Goal: Task Accomplishment & Management: Use online tool/utility

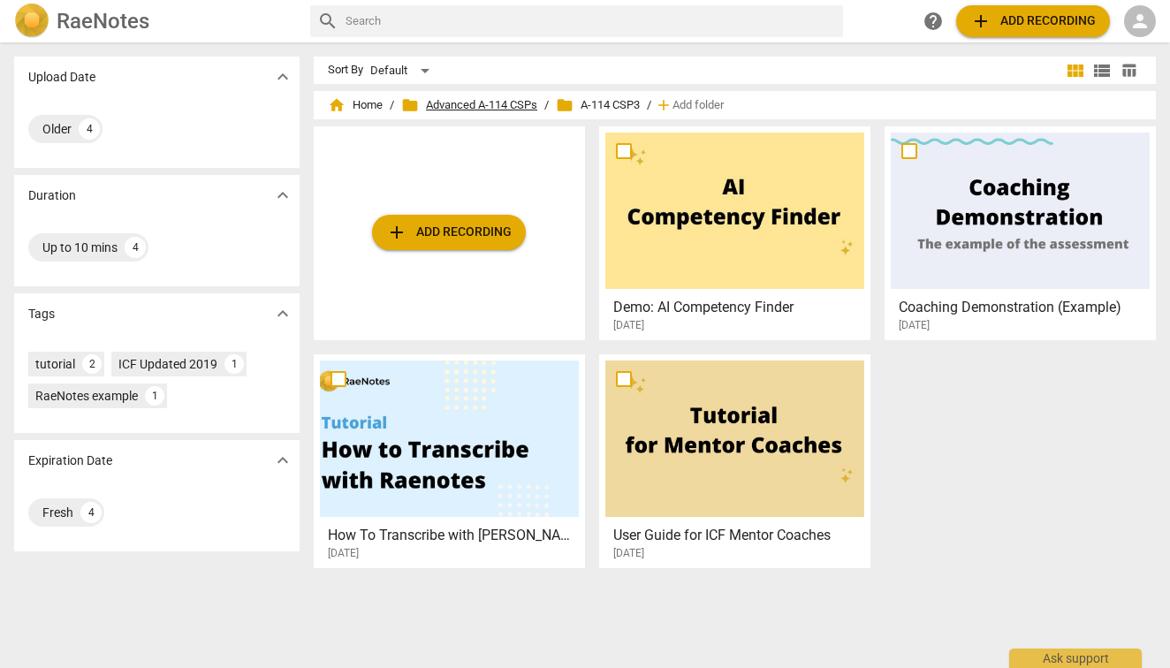
click at [511, 105] on span "folder Advanced A-114 CSPs" at bounding box center [469, 105] width 136 height 18
click at [517, 104] on span "folder Advanced A-114 CSPs" at bounding box center [469, 105] width 136 height 18
click at [458, 224] on span "add Add recording" at bounding box center [448, 232] width 125 height 21
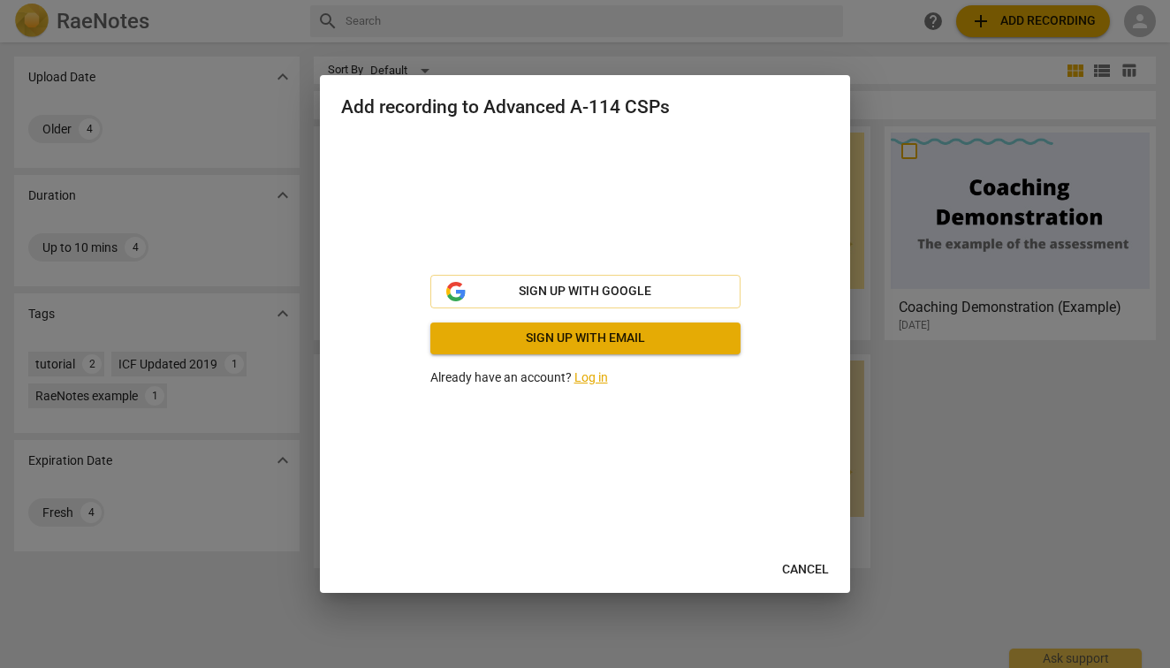
click at [834, 45] on div at bounding box center [585, 334] width 1170 height 668
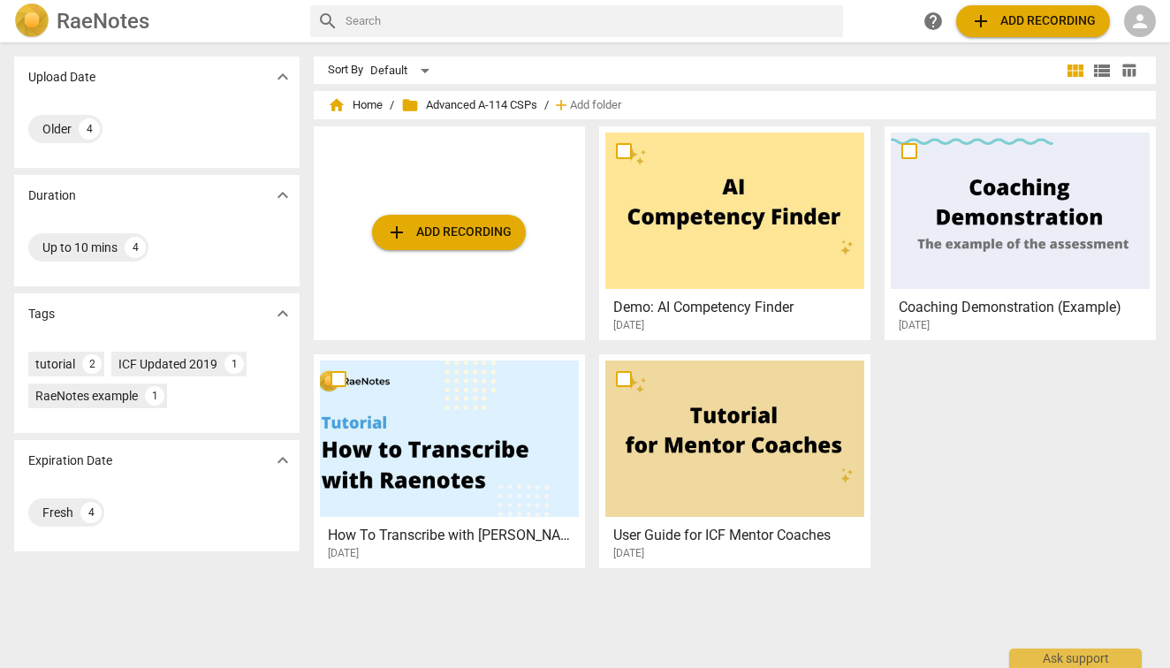
click at [411, 109] on span "folder" at bounding box center [410, 105] width 18 height 18
click at [483, 102] on span "folder Advanced A-114 CSPs" at bounding box center [469, 105] width 136 height 18
click at [45, 119] on div "Older 4" at bounding box center [65, 129] width 74 height 28
click at [54, 133] on div "Older" at bounding box center [56, 129] width 29 height 18
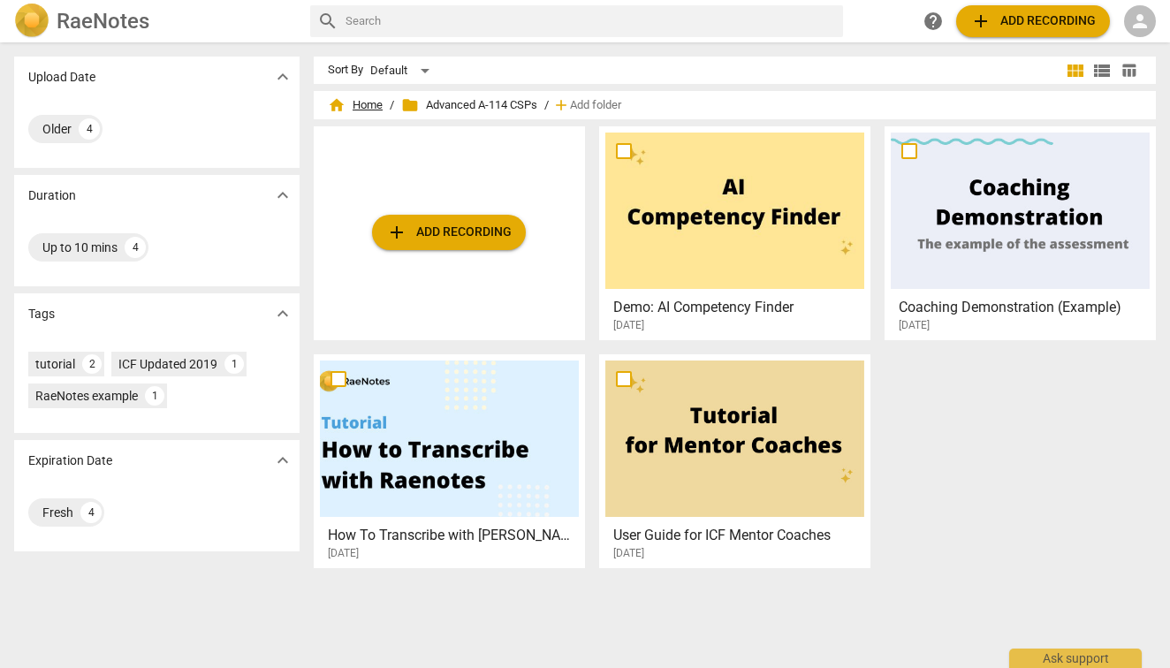
click at [358, 106] on span "home Home" at bounding box center [355, 105] width 55 height 18
click at [55, 126] on div "Older" at bounding box center [56, 129] width 29 height 18
click at [463, 22] on input "text" at bounding box center [590, 21] width 490 height 28
click at [420, 72] on div "Default" at bounding box center [402, 71] width 65 height 28
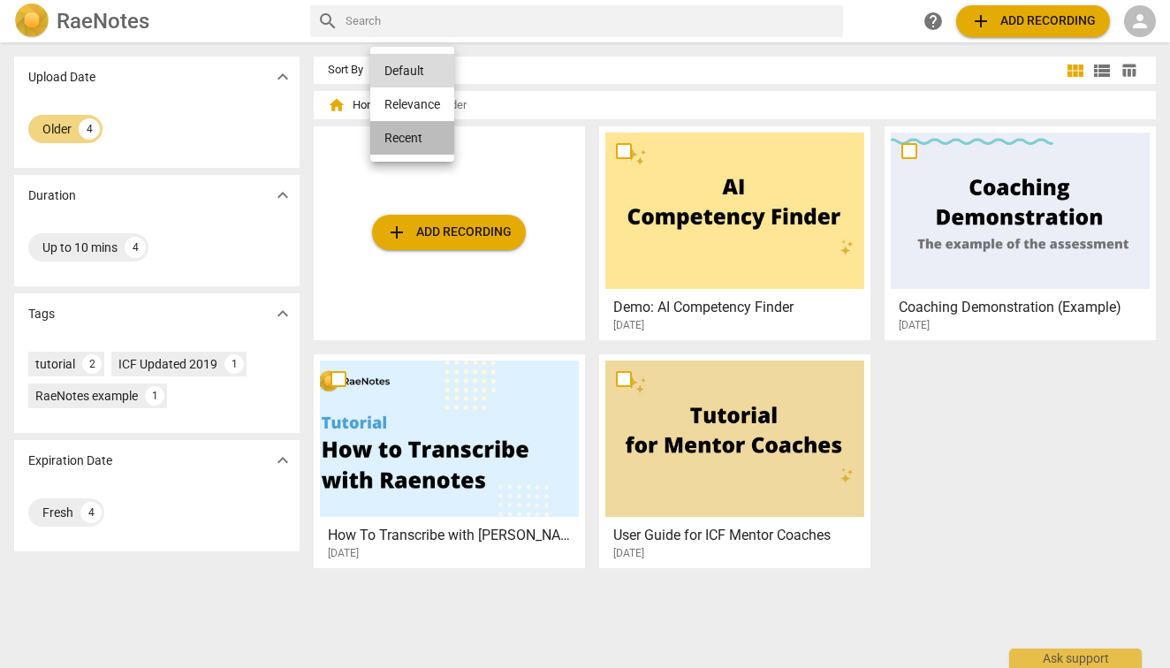
click at [412, 130] on li "Recent" at bounding box center [412, 138] width 84 height 34
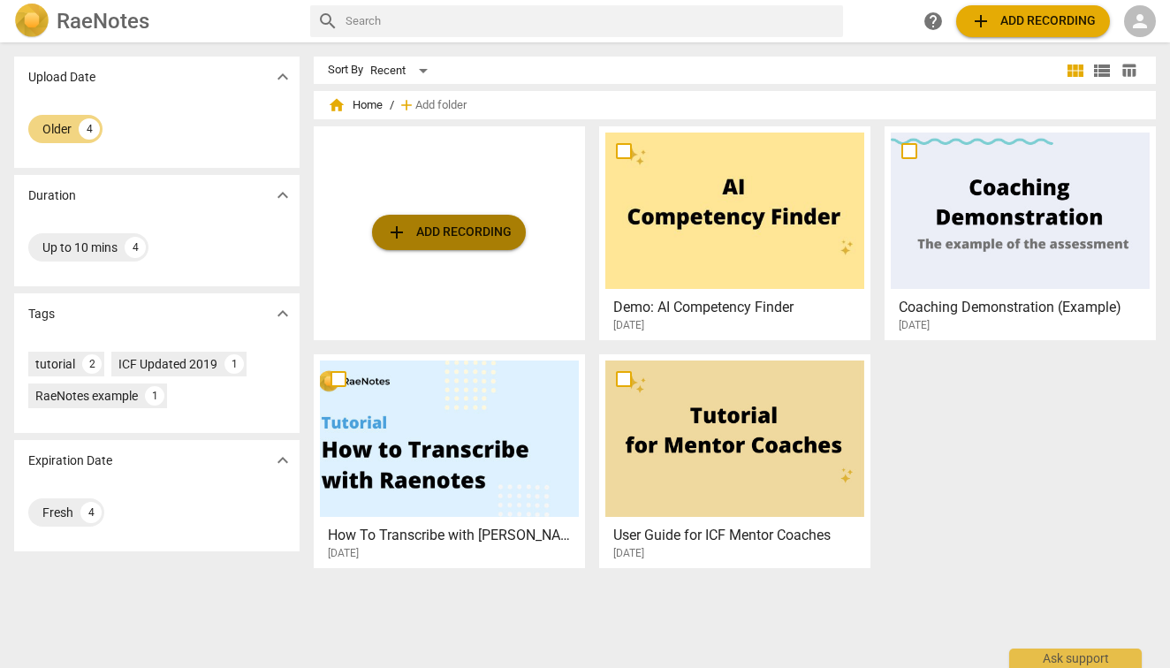
click at [439, 221] on button "add Add recording" at bounding box center [449, 232] width 154 height 35
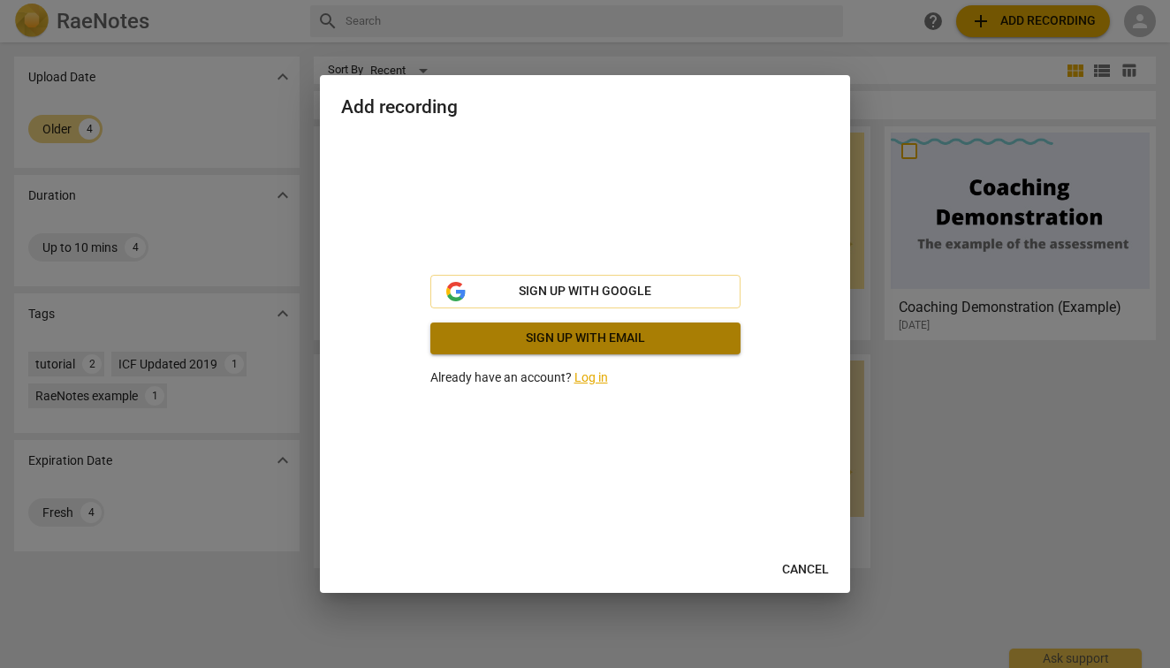
click at [575, 344] on span "Sign up with email" at bounding box center [585, 339] width 282 height 18
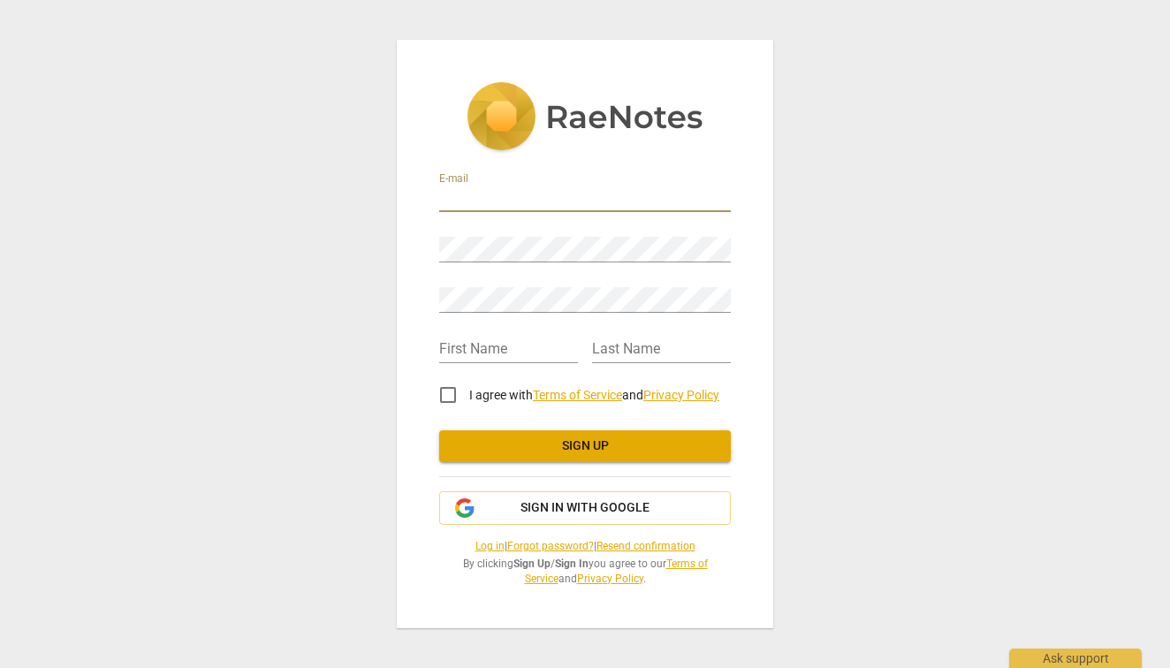
type input "[EMAIL_ADDRESS][DOMAIN_NAME]"
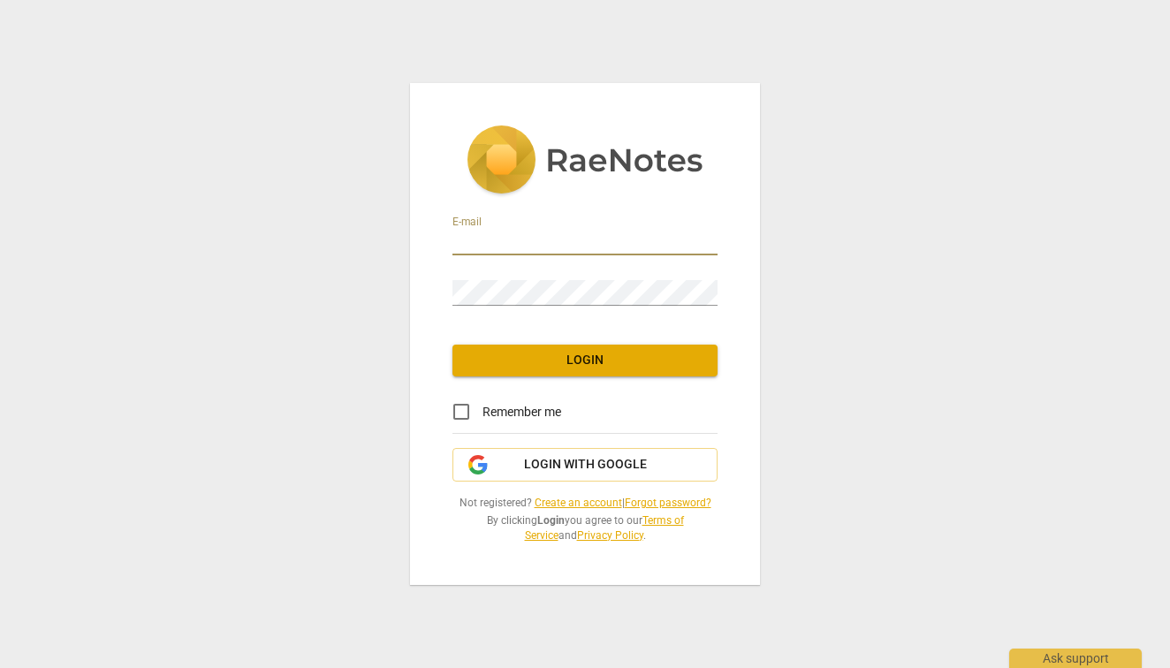
type input "[EMAIL_ADDRESS][DOMAIN_NAME]"
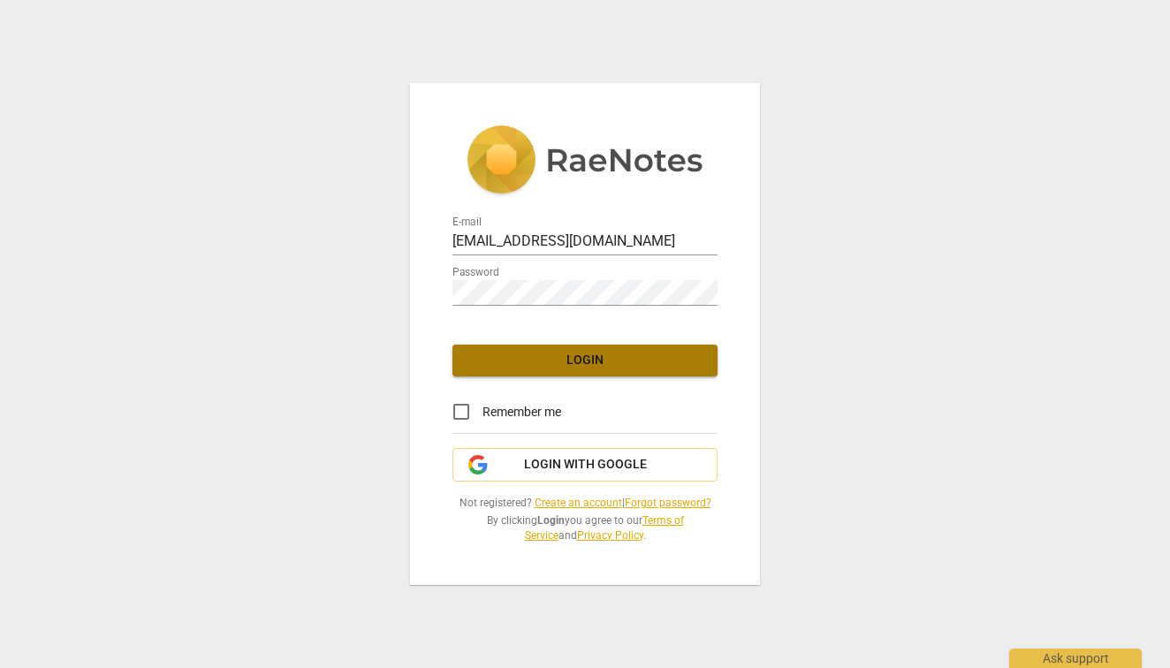
click at [602, 365] on span "Login" at bounding box center [584, 361] width 237 height 18
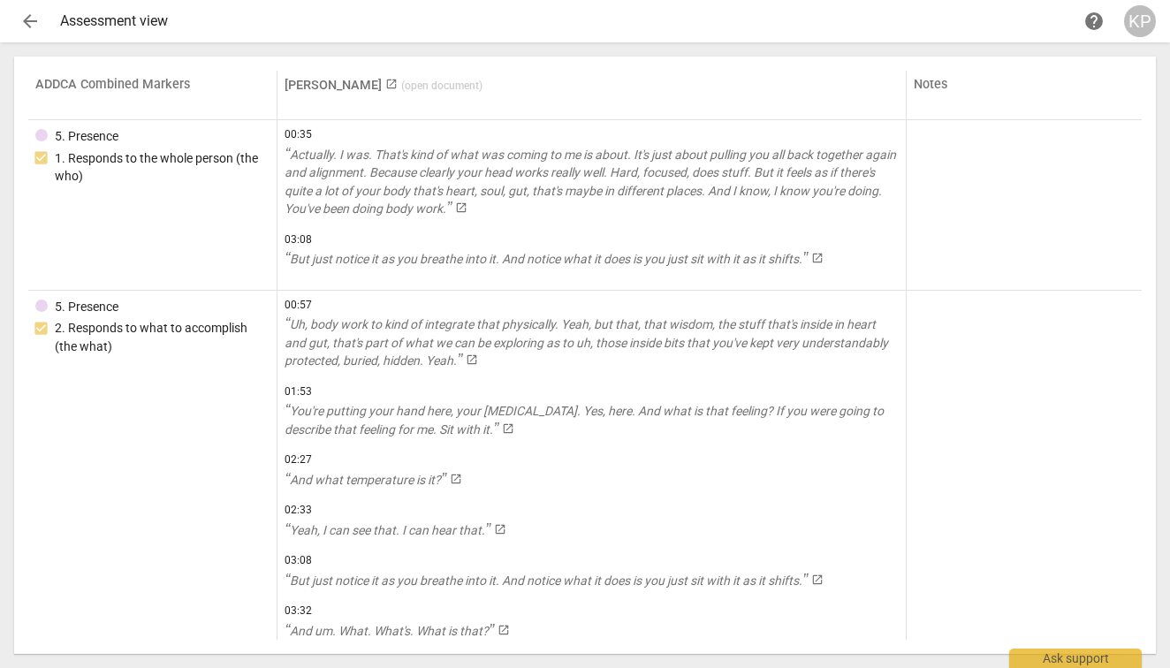
click at [35, 21] on span "arrow_back" at bounding box center [29, 21] width 21 height 21
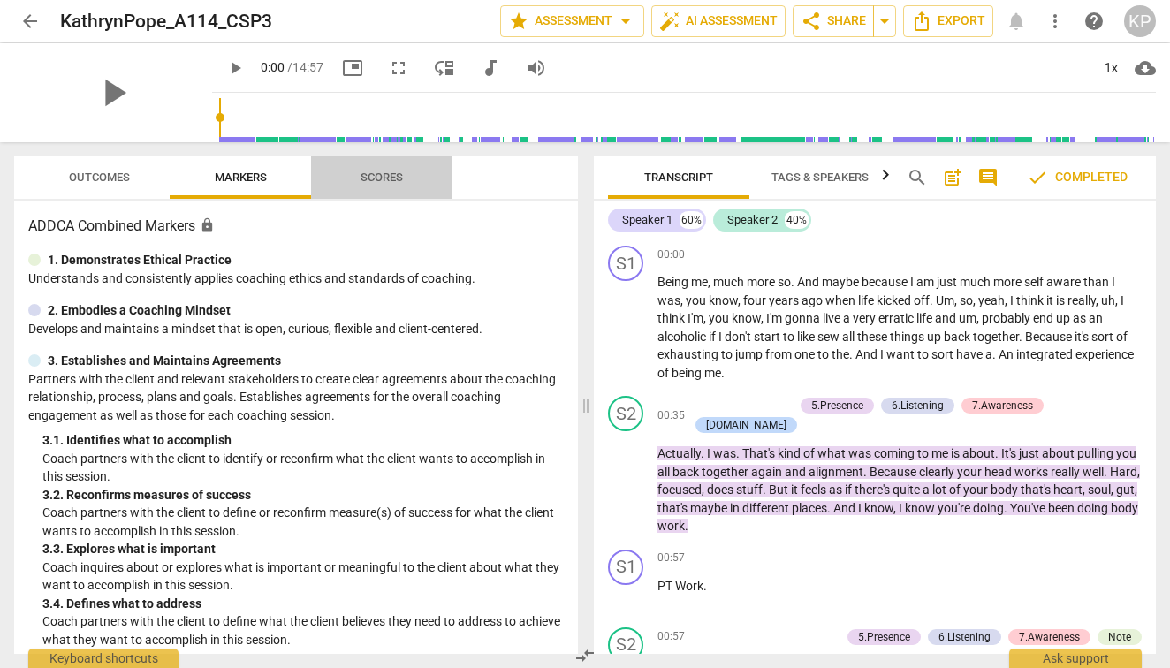
click at [393, 181] on span "Scores" at bounding box center [381, 177] width 42 height 13
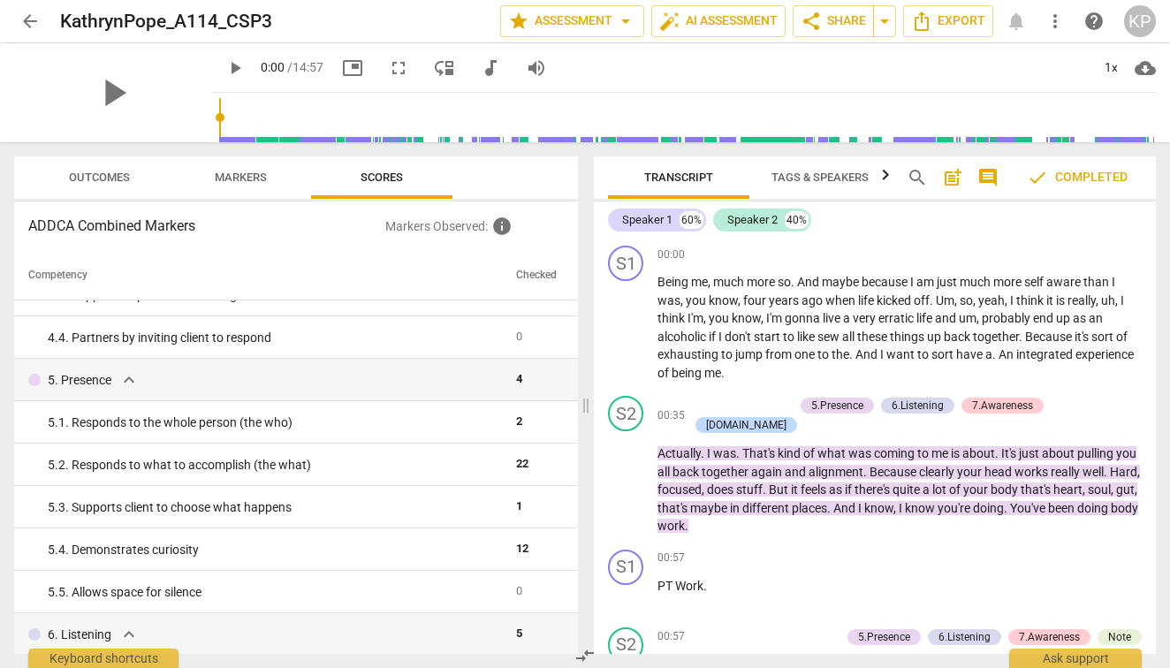
scroll to position [445, 0]
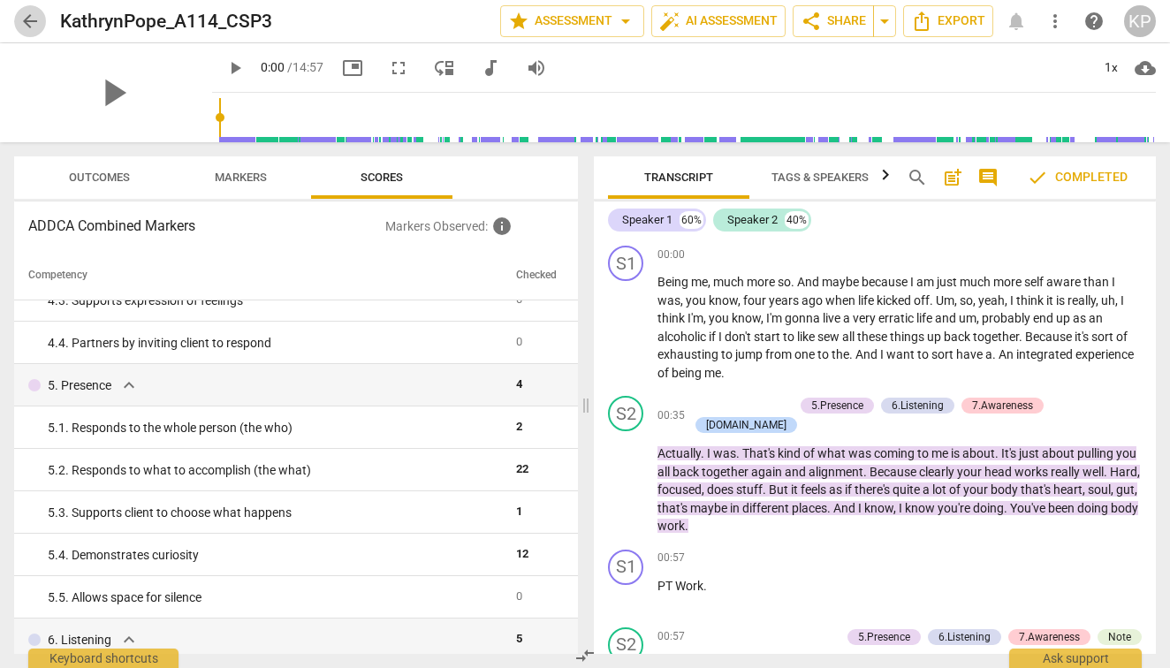
click at [27, 18] on span "arrow_back" at bounding box center [29, 21] width 21 height 21
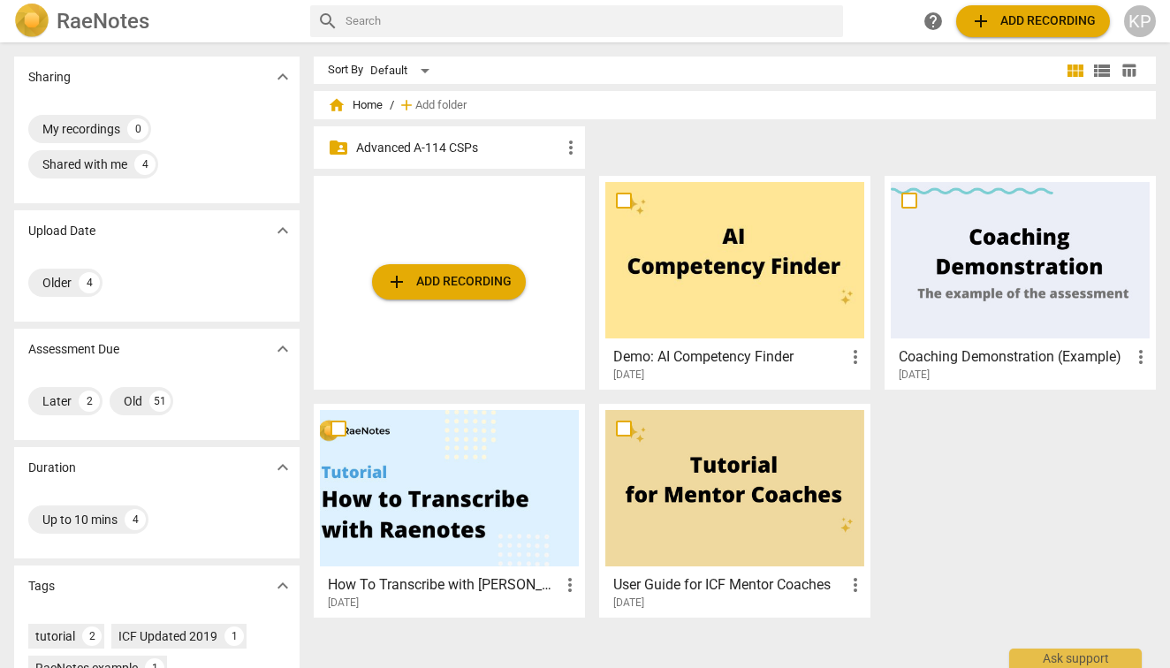
click at [404, 150] on p "Advanced A-114 CSPs" at bounding box center [458, 148] width 204 height 19
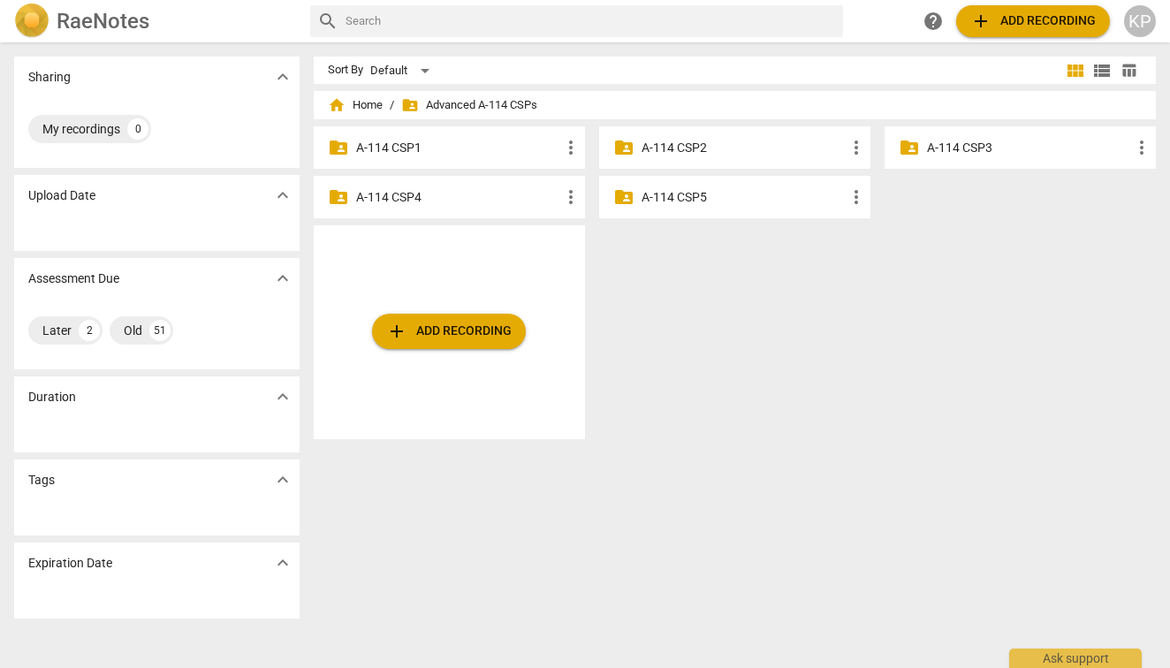
click at [406, 196] on p "A-114 CSP4" at bounding box center [458, 197] width 204 height 19
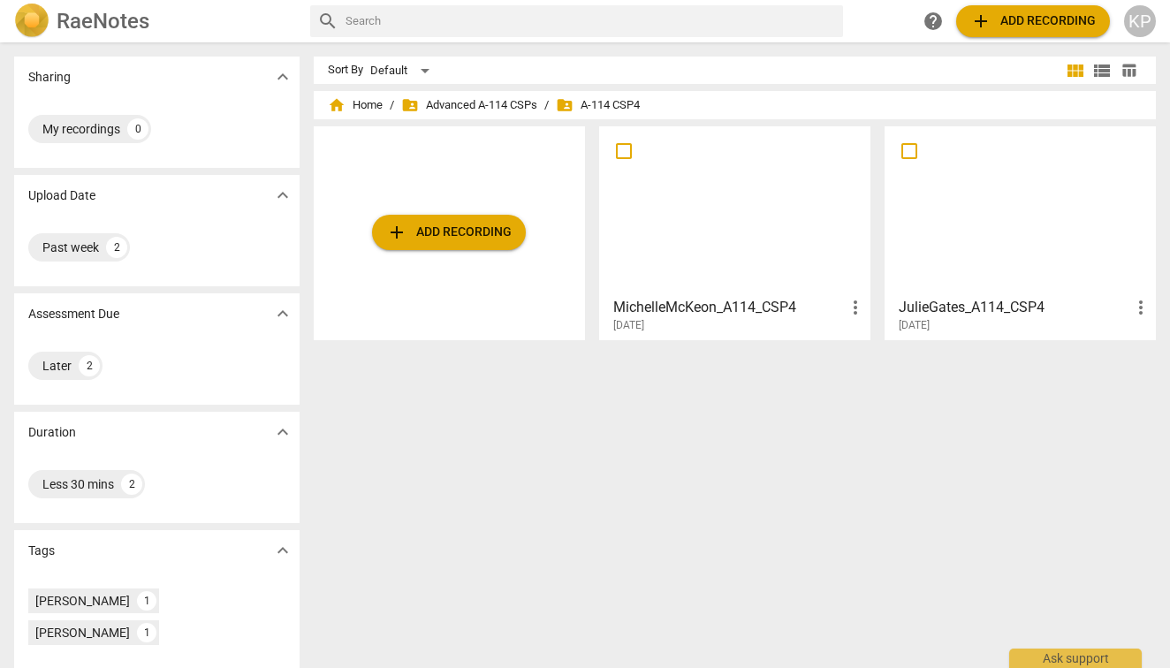
click at [425, 233] on span "add Add recording" at bounding box center [448, 232] width 125 height 21
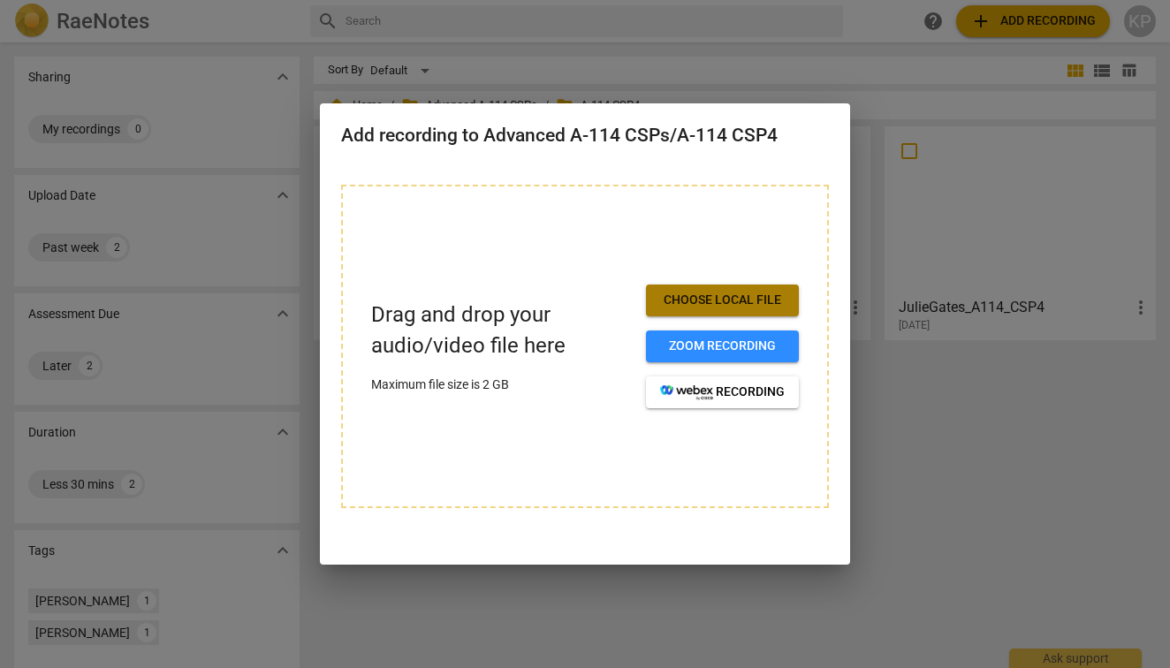
click at [711, 305] on span "Choose local file" at bounding box center [722, 301] width 125 height 18
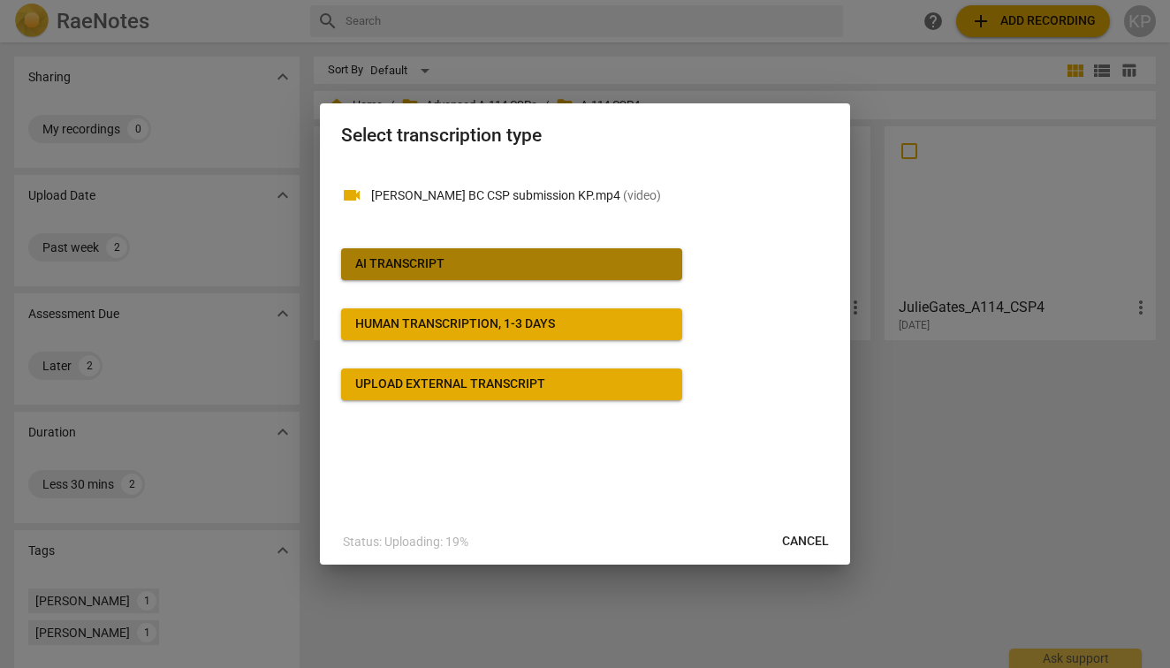
click at [452, 261] on span "AI Transcript" at bounding box center [511, 264] width 313 height 18
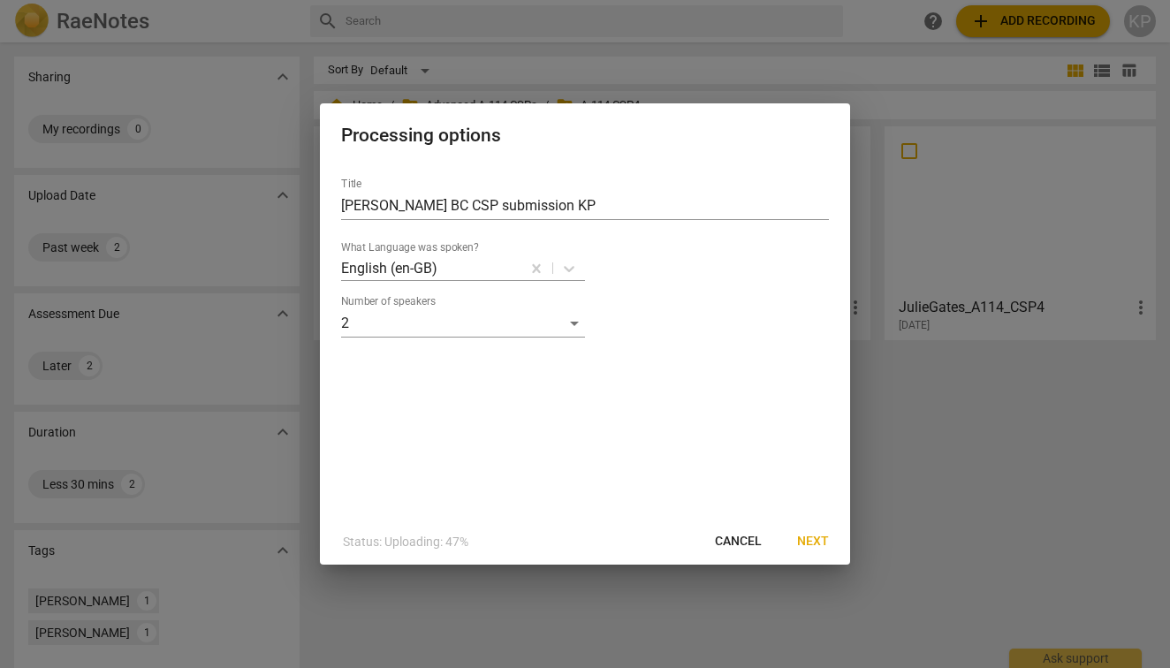
click at [815, 543] on span "Next" at bounding box center [813, 542] width 32 height 18
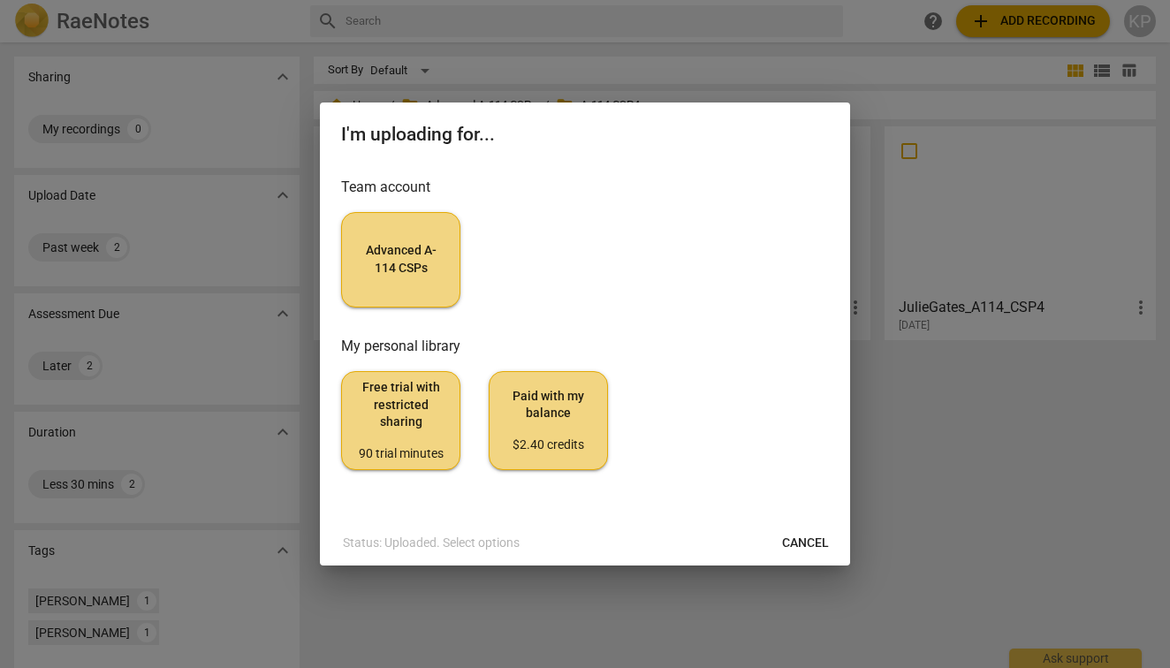
click at [383, 273] on span "Advanced A-114 CSPs" at bounding box center [400, 259] width 89 height 34
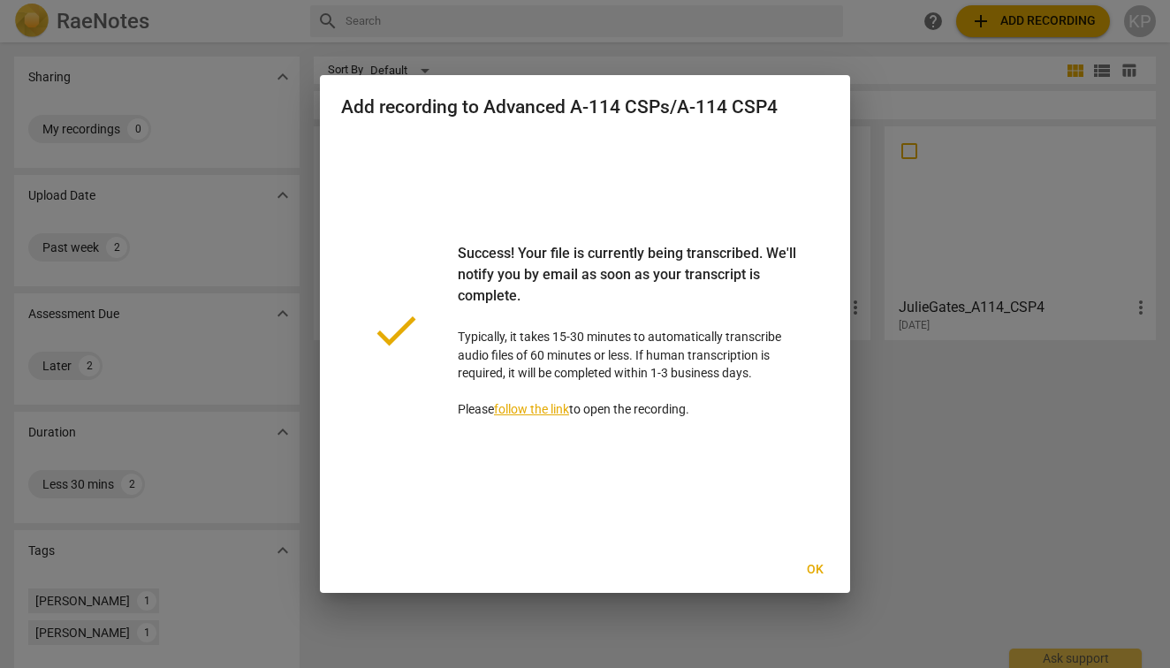
click at [809, 571] on span "Ok" at bounding box center [814, 570] width 28 height 18
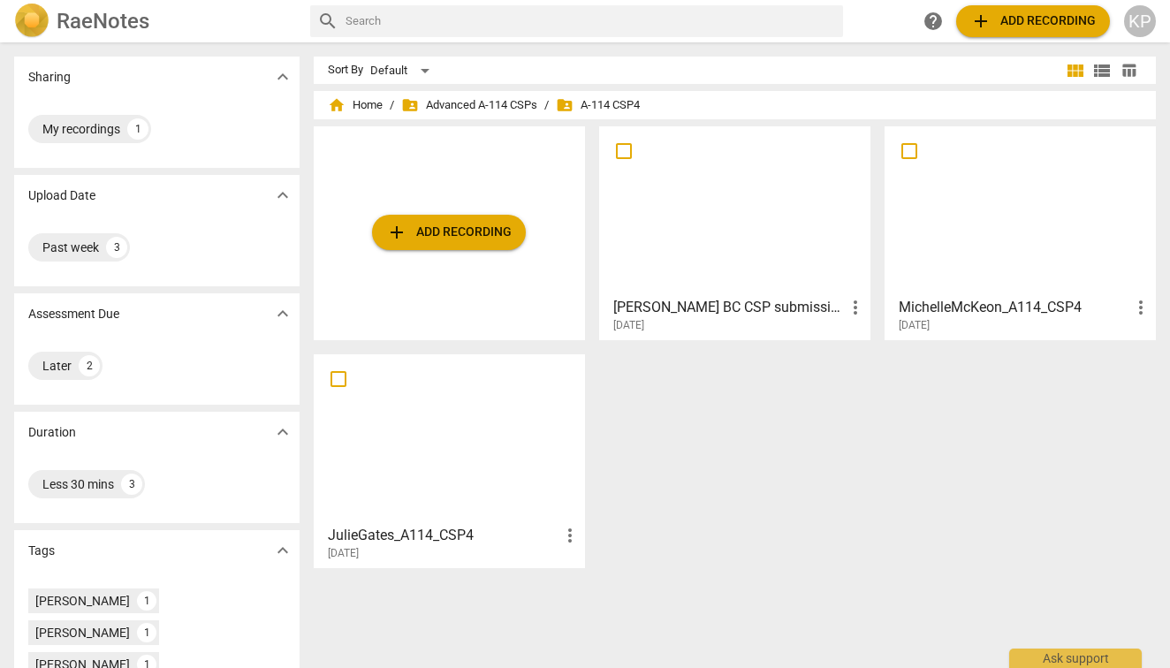
click at [854, 311] on span "more_vert" at bounding box center [855, 307] width 21 height 21
click at [721, 309] on div at bounding box center [585, 334] width 1170 height 668
click at [641, 467] on div "add Add recording [PERSON_NAME] BC CSP submission KP more_vert [DATE] MichelleM…" at bounding box center [742, 354] width 856 height 456
click at [422, 232] on span "add Add recording" at bounding box center [448, 232] width 125 height 21
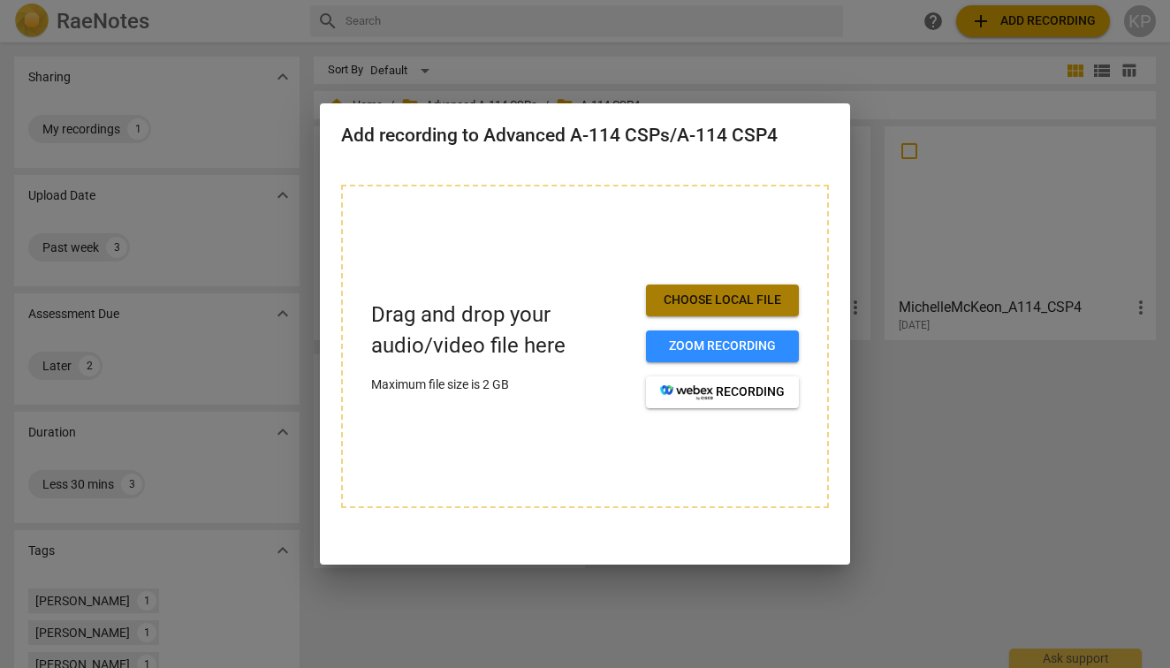
click at [758, 301] on span "Choose local file" at bounding box center [722, 301] width 125 height 18
click at [700, 303] on span "Choose local file" at bounding box center [722, 301] width 125 height 18
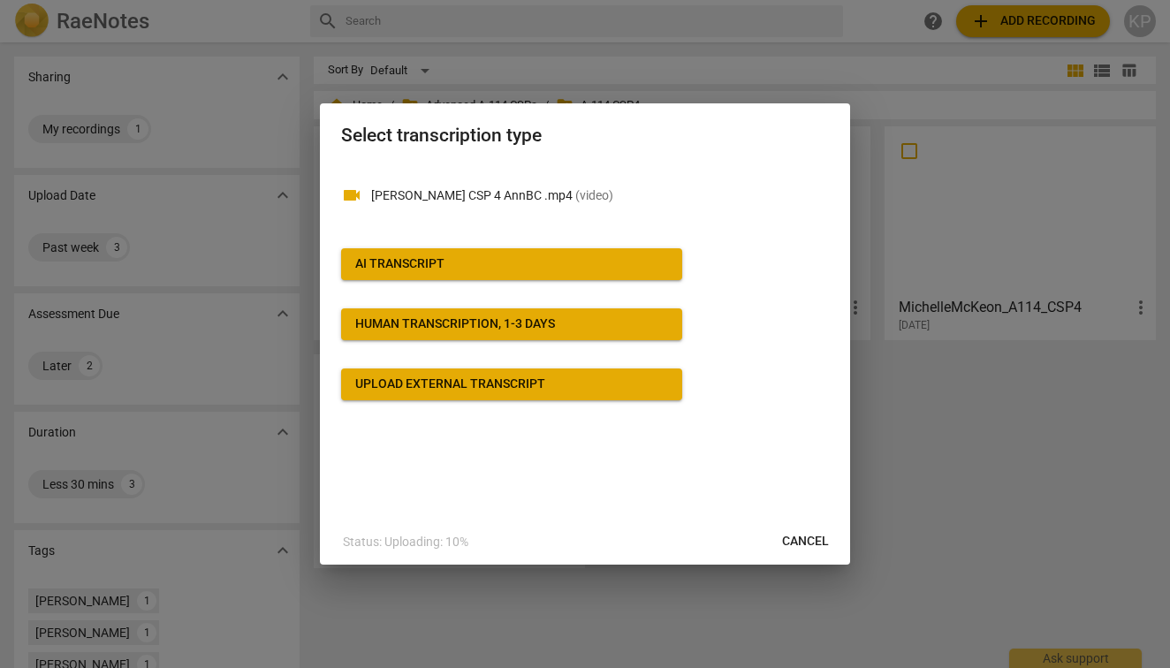
click at [463, 265] on span "AI Transcript" at bounding box center [511, 264] width 313 height 18
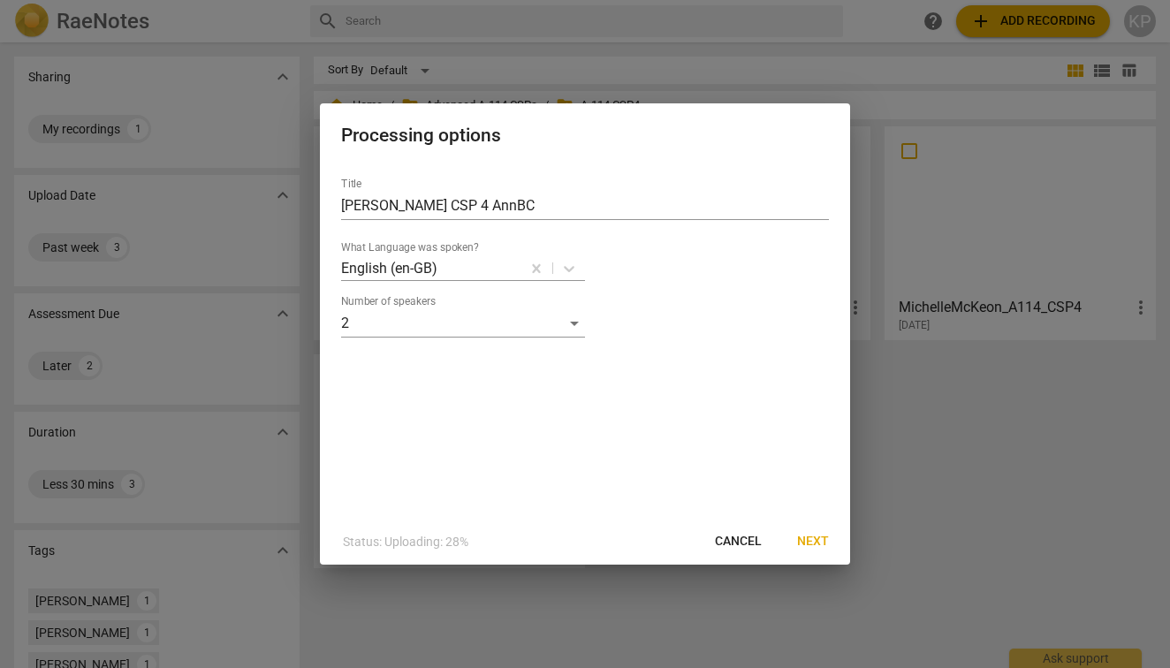
click at [811, 538] on span "Next" at bounding box center [813, 542] width 32 height 18
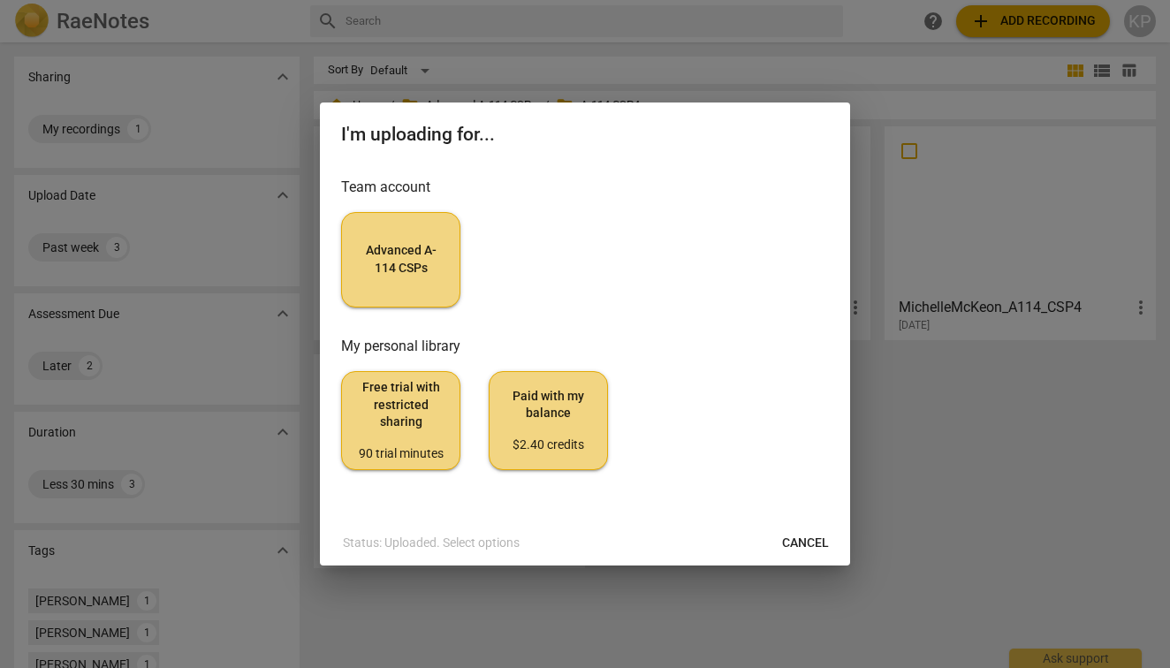
click at [387, 273] on span "Advanced A-114 CSPs" at bounding box center [400, 259] width 89 height 34
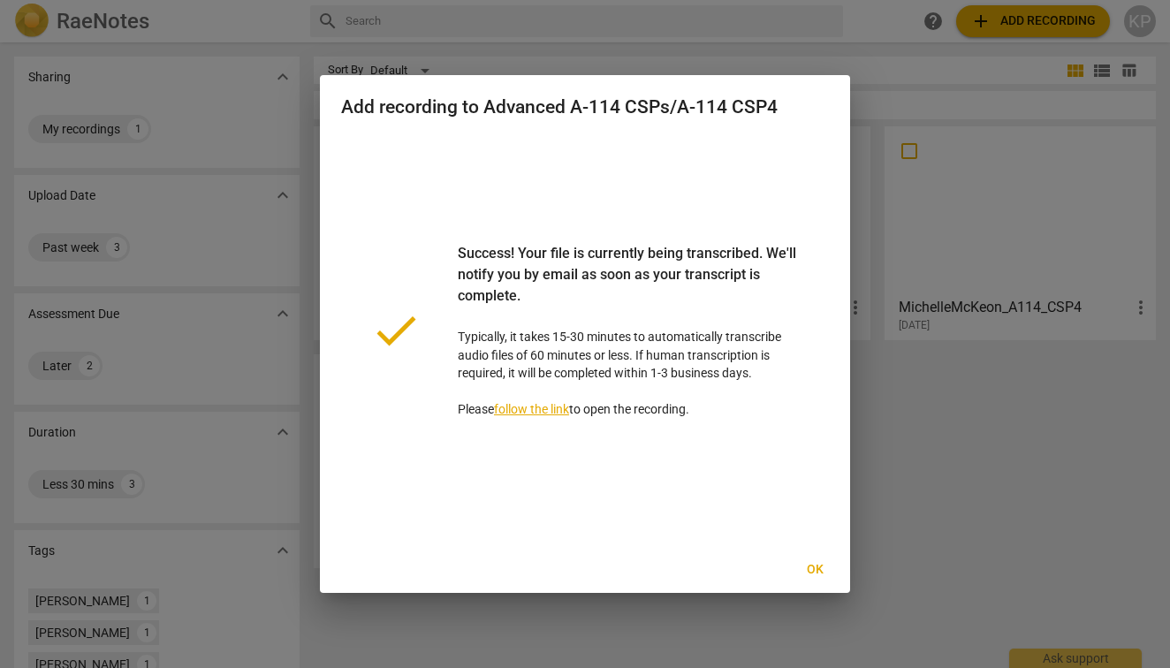
click at [813, 572] on span "Ok" at bounding box center [814, 570] width 28 height 18
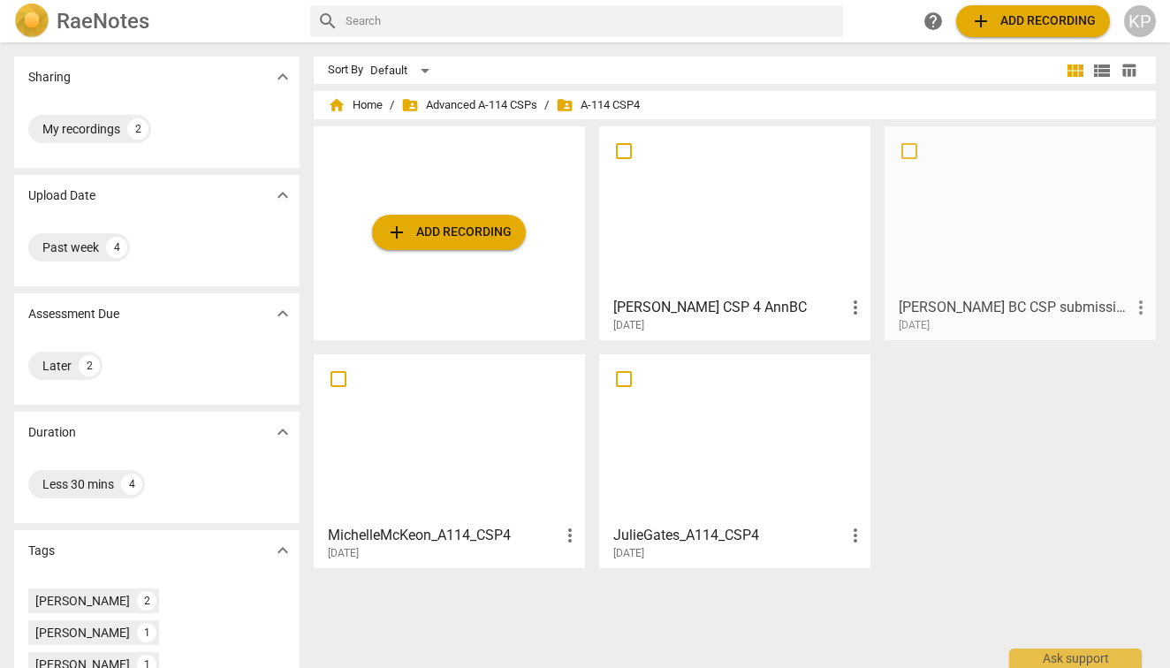
click at [1134, 314] on span "more_vert" at bounding box center [1140, 307] width 21 height 21
click at [1127, 348] on li "Delete" at bounding box center [1121, 350] width 67 height 42
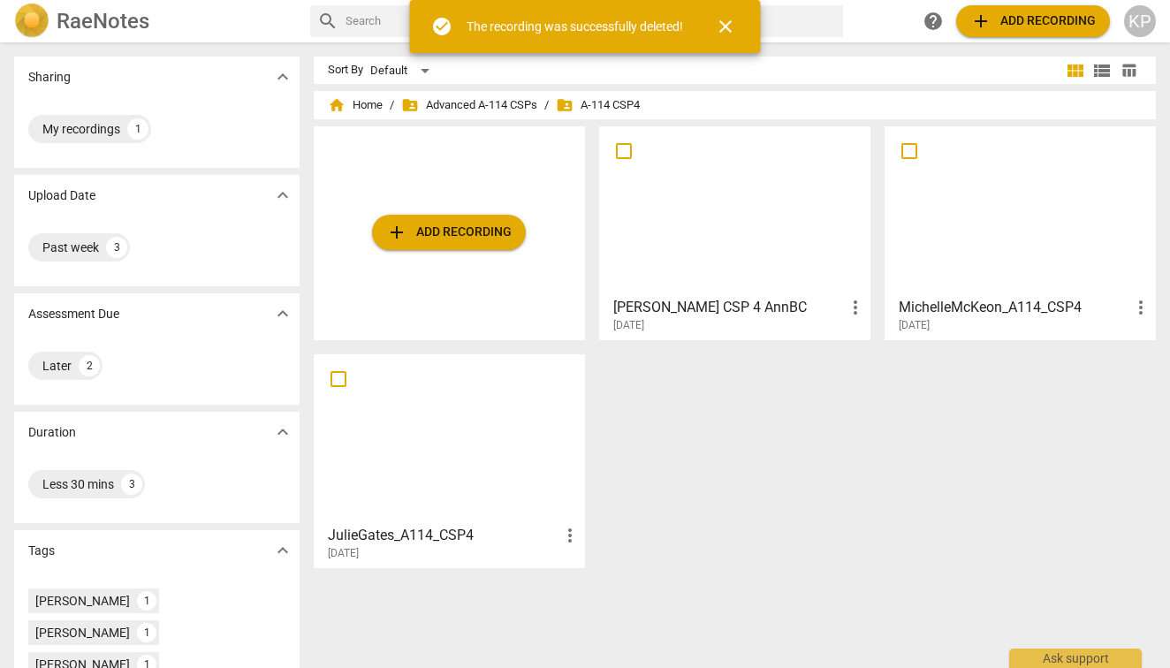
click at [765, 407] on div "add Add recording [PERSON_NAME] CSP 4 AnnBC more_vert [DATE] MichelleMcKeon_A11…" at bounding box center [742, 354] width 856 height 456
